Goal: Task Accomplishment & Management: Use online tool/utility

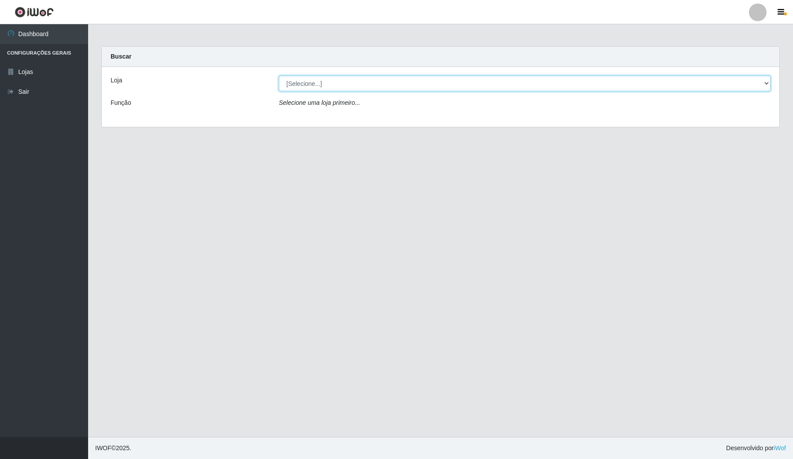
click at [430, 81] on select "[Selecione...] Rede Compras Supermercados - LOJA 4" at bounding box center [525, 83] width 492 height 15
select select "159"
click at [279, 76] on select "[Selecione...] Rede Compras Supermercados - LOJA 4" at bounding box center [525, 83] width 492 height 15
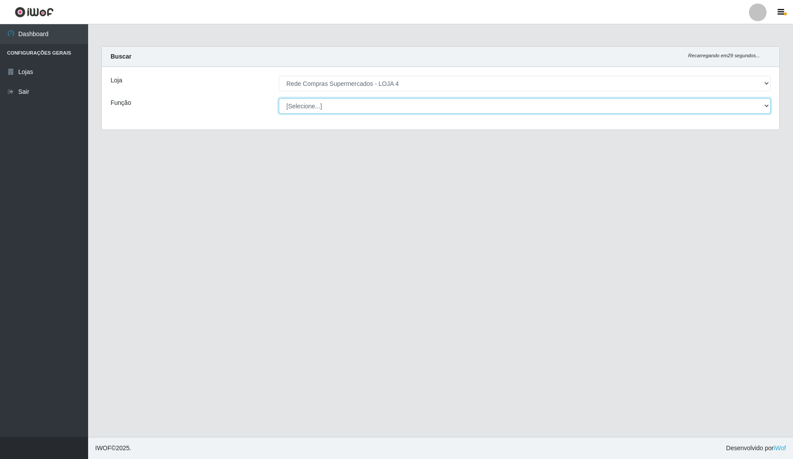
click at [419, 105] on select "[Selecione...] ASG ASG + ASG ++ Balconista Balconista + Balconista ++ Embalador…" at bounding box center [525, 105] width 492 height 15
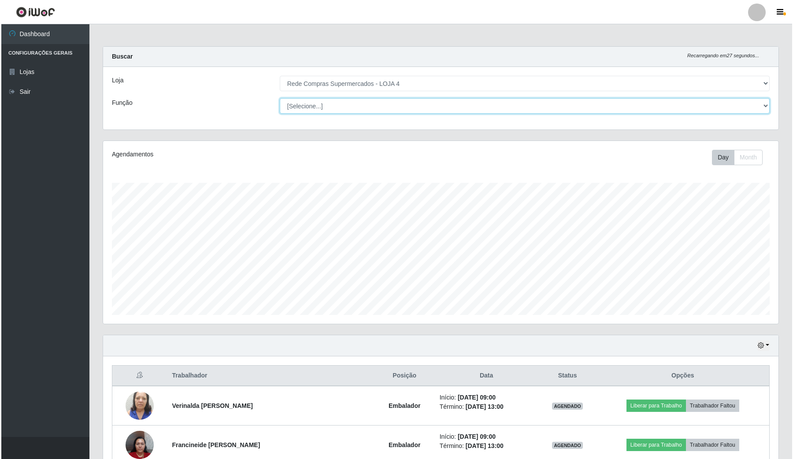
scroll to position [183, 675]
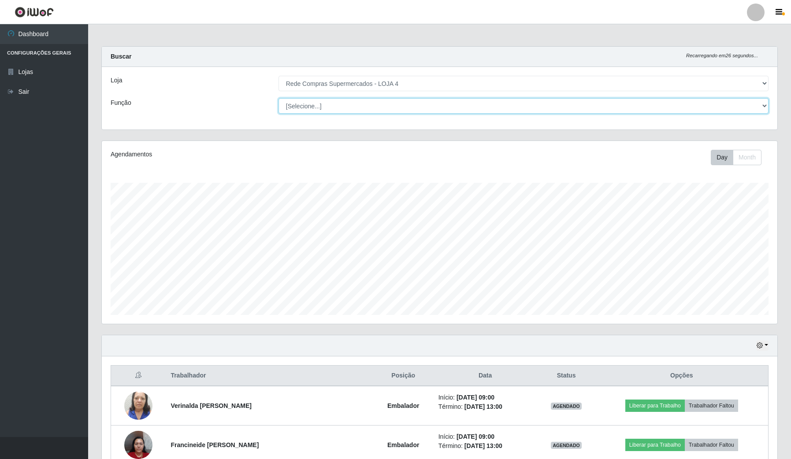
select select "1"
click at [279, 98] on select "[Selecione...] ASG ASG + ASG ++ Balconista Balconista + Balconista ++ Embalador…" at bounding box center [523, 105] width 490 height 15
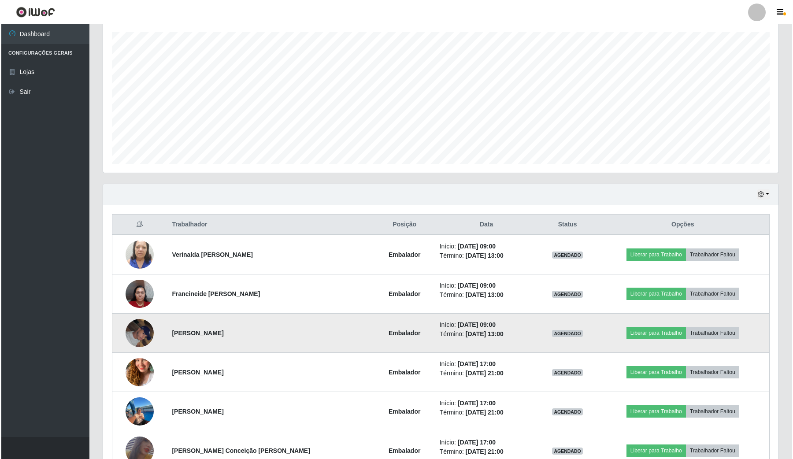
scroll to position [151, 0]
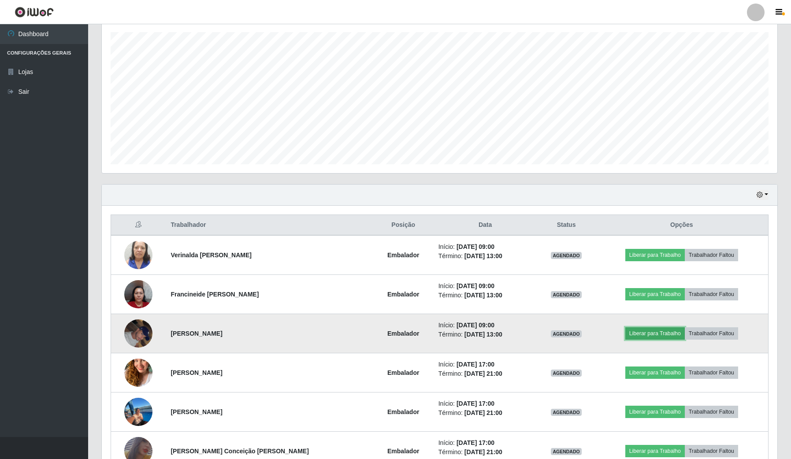
click at [635, 333] on button "Liberar para Trabalho" at bounding box center [654, 333] width 59 height 12
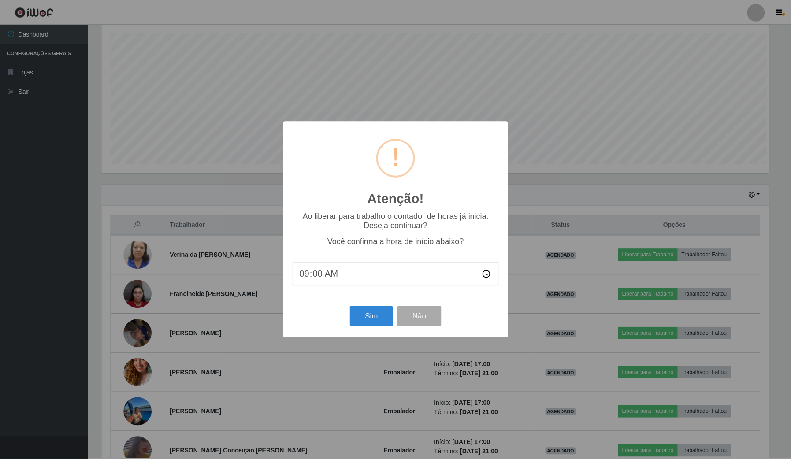
scroll to position [183, 669]
type input "08:58"
click at [375, 323] on button "Sim" at bounding box center [372, 316] width 43 height 21
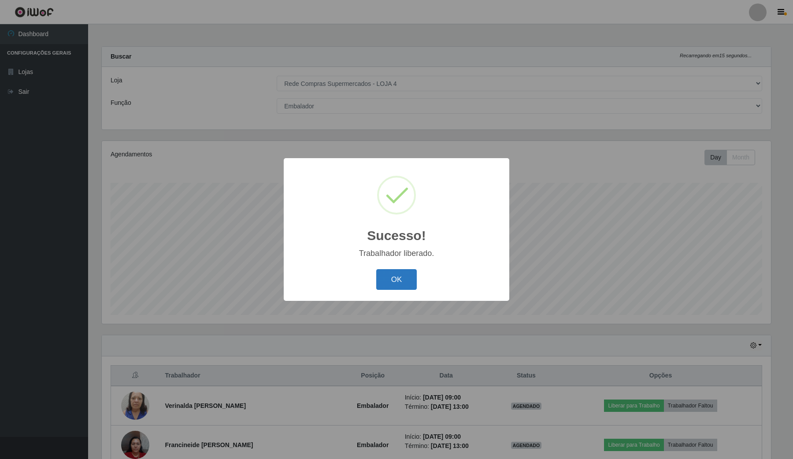
click at [407, 276] on button "OK" at bounding box center [396, 279] width 41 height 21
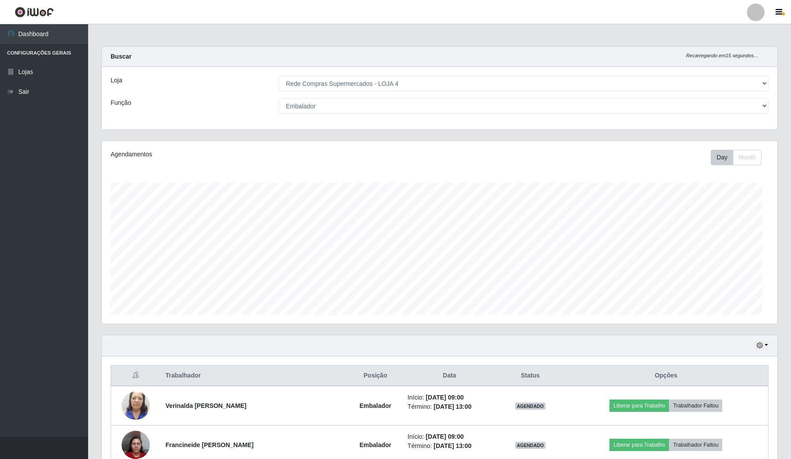
scroll to position [183, 675]
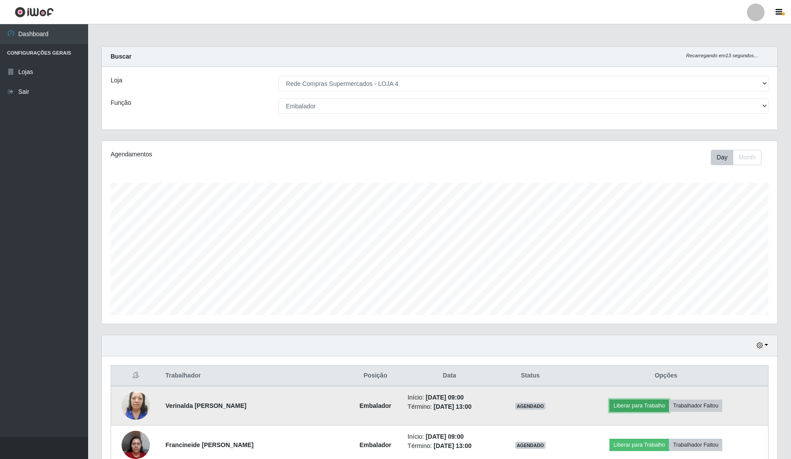
click at [628, 404] on button "Liberar para Trabalho" at bounding box center [638, 405] width 59 height 12
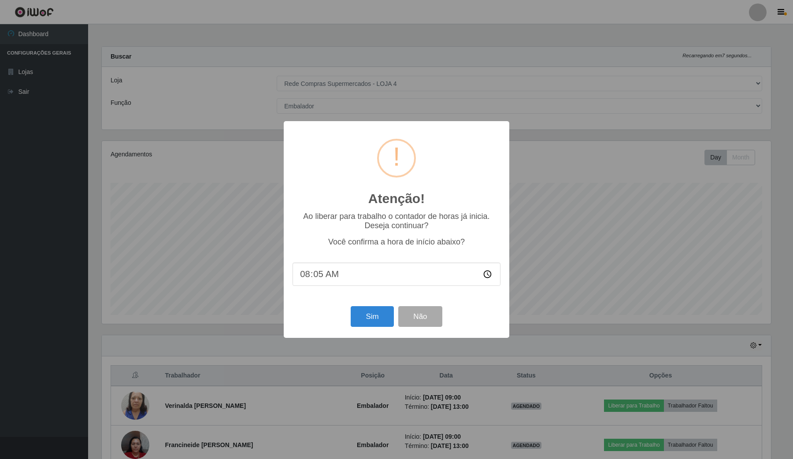
type input "08:59"
click at [369, 318] on button "Sim" at bounding box center [372, 316] width 43 height 21
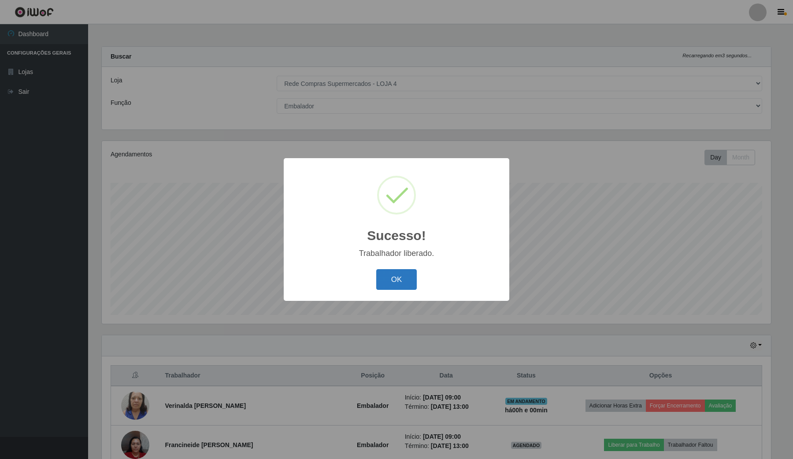
click at [390, 274] on button "OK" at bounding box center [396, 279] width 41 height 21
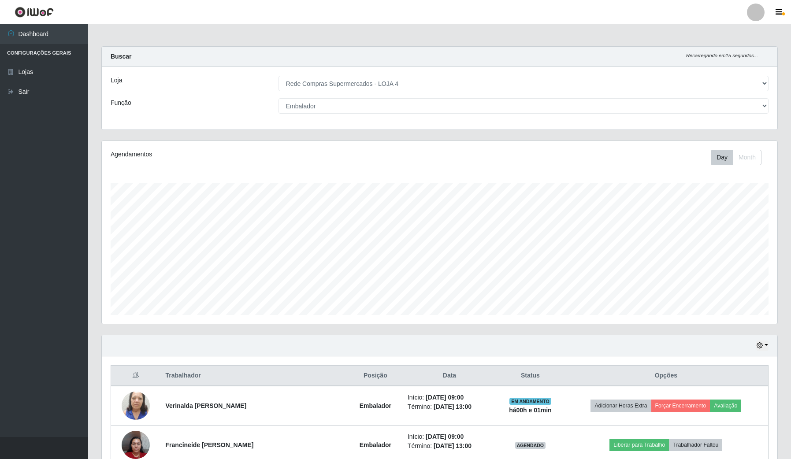
scroll to position [110, 0]
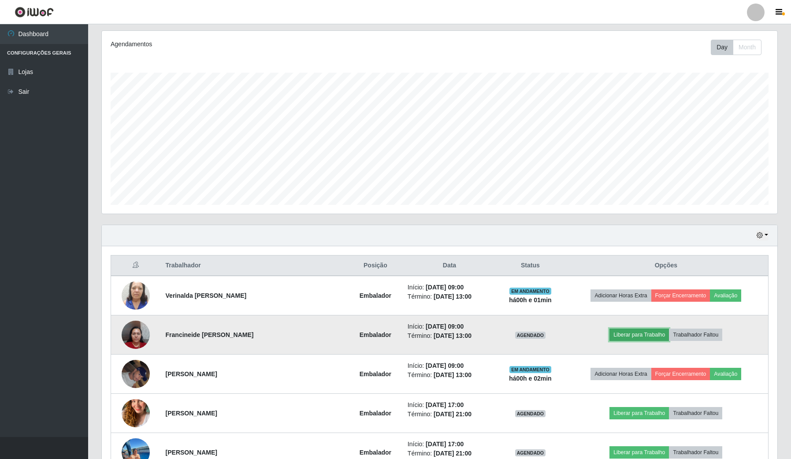
click at [629, 333] on button "Liberar para Trabalho" at bounding box center [638, 335] width 59 height 12
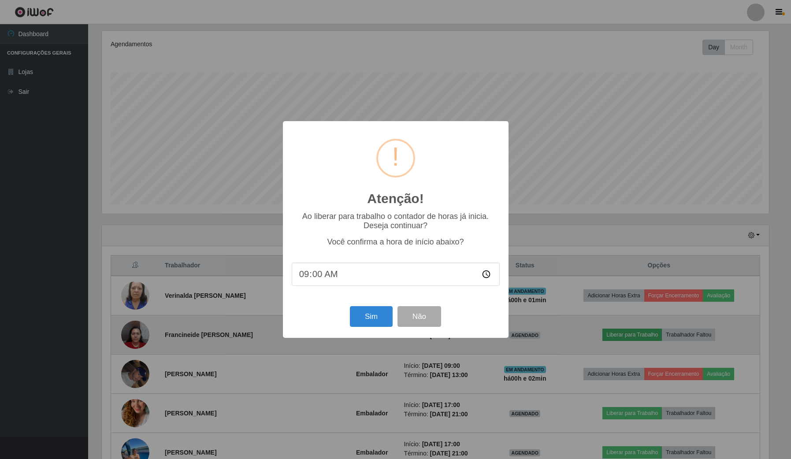
scroll to position [183, 669]
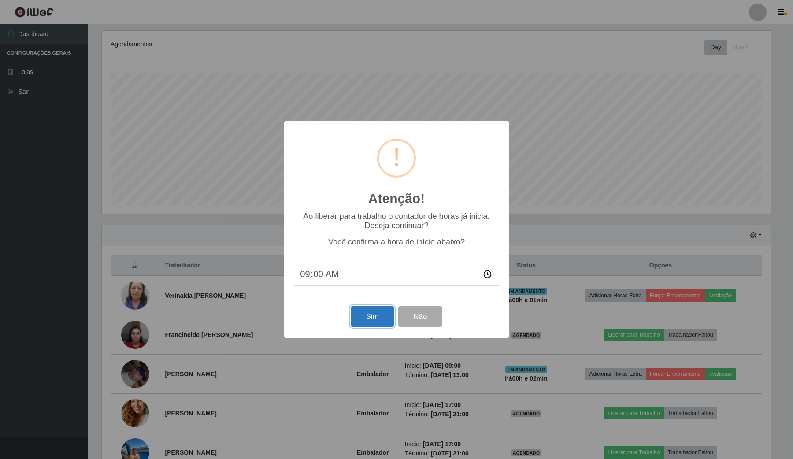
click at [355, 314] on button "Sim" at bounding box center [372, 316] width 43 height 21
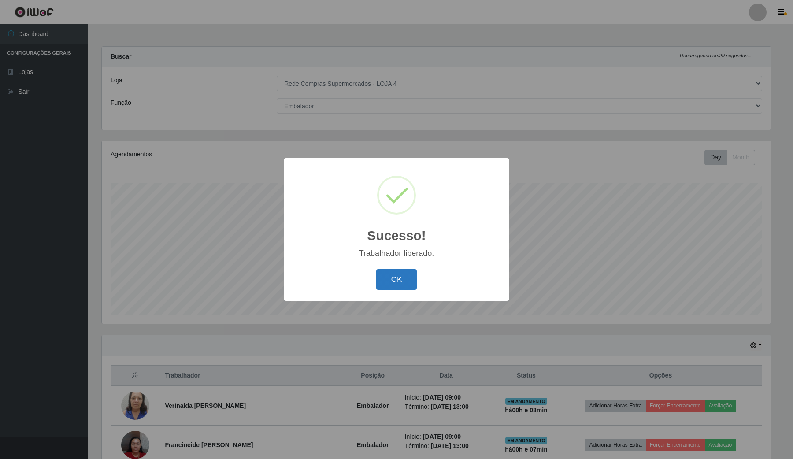
click at [395, 282] on button "OK" at bounding box center [396, 279] width 41 height 21
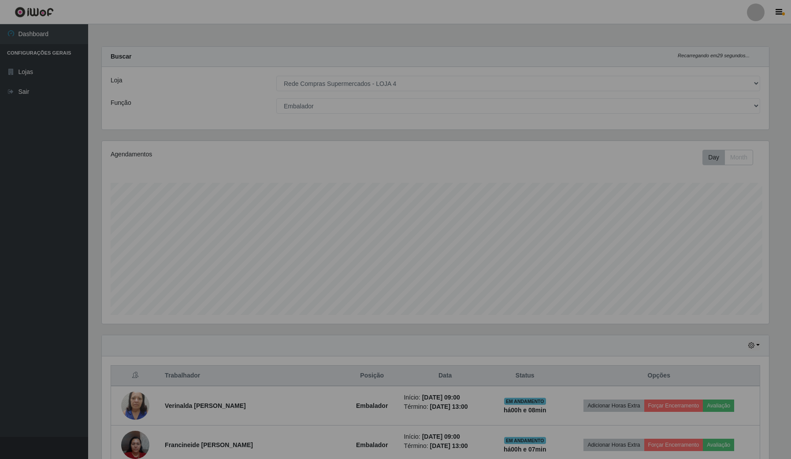
scroll to position [183, 675]
